Goal: Task Accomplishment & Management: Use online tool/utility

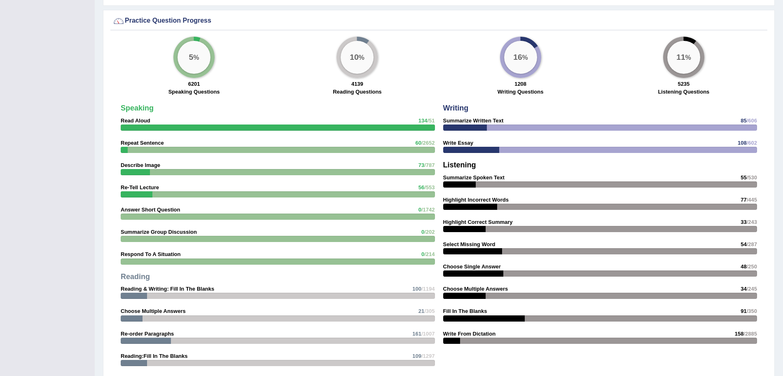
scroll to position [665, 0]
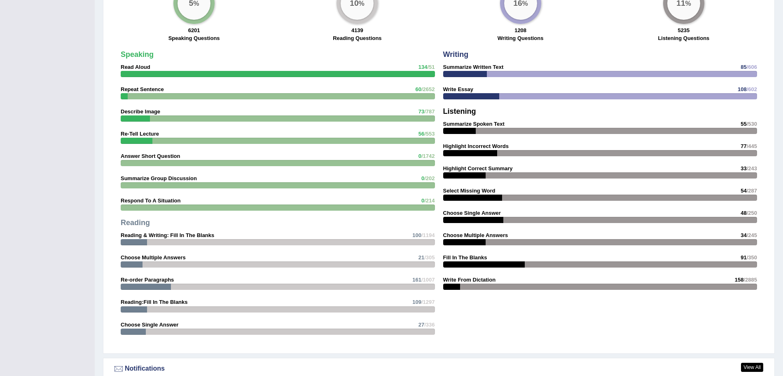
scroll to position [660, 0]
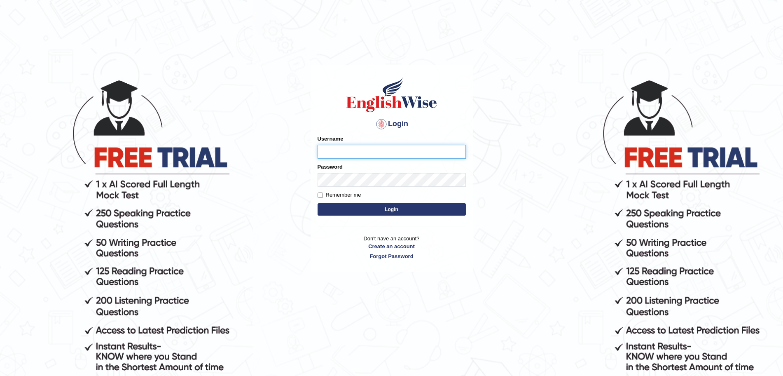
click at [328, 153] on input "Username" at bounding box center [392, 152] width 148 height 14
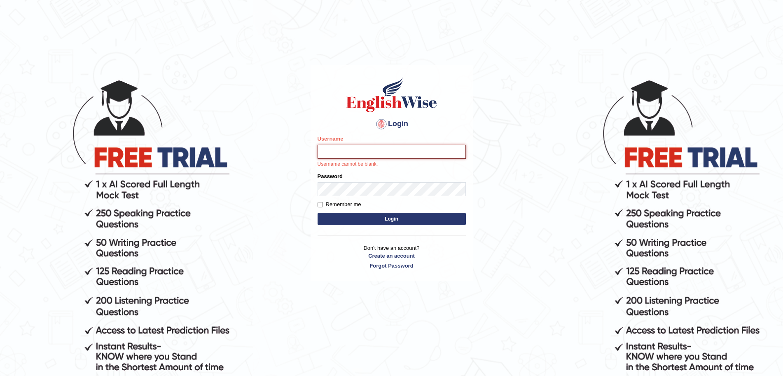
type input "surajshrestha100"
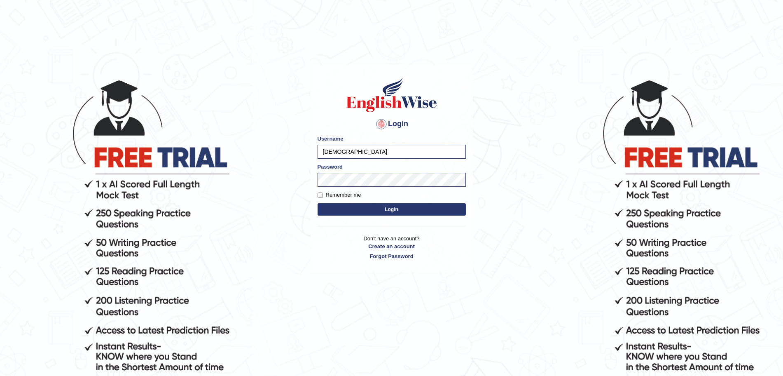
click at [372, 213] on button "Login" at bounding box center [392, 209] width 148 height 12
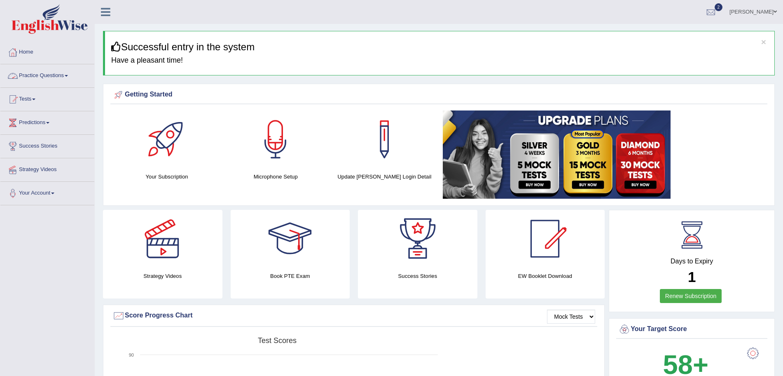
click at [47, 74] on link "Practice Questions" at bounding box center [47, 74] width 94 height 21
